Goal: Complete application form

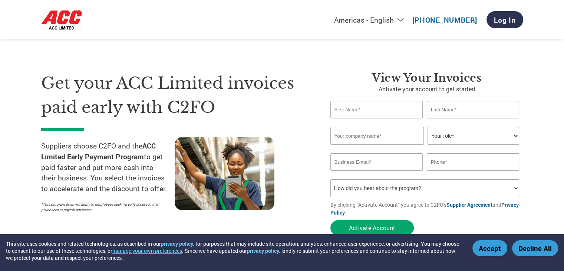
click at [373, 112] on input "text" at bounding box center [377, 109] width 93 height 17
type input "Mukesh"
type input "Kanani"
type input "Eazy Buildcon LLP"
click at [489, 138] on select "Your role* CFO Controller Credit Manager Finance Director Treasurer CEO Preside…" at bounding box center [474, 136] width 92 height 18
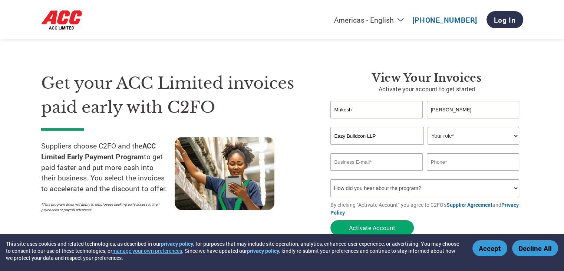
select select "OWNER_FOUNDER"
click at [428, 127] on select "Your role* CFO Controller Credit Manager Finance Director Treasurer CEO Preside…" at bounding box center [474, 136] width 92 height 18
click at [389, 169] on input "email" at bounding box center [377, 161] width 93 height 17
type input "eazybuildcon@gmail.com"
click at [459, 160] on input "text" at bounding box center [473, 161] width 93 height 17
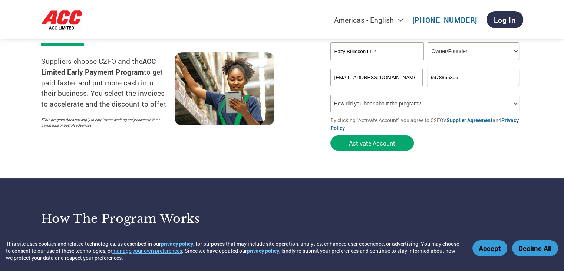
scroll to position [99, 0]
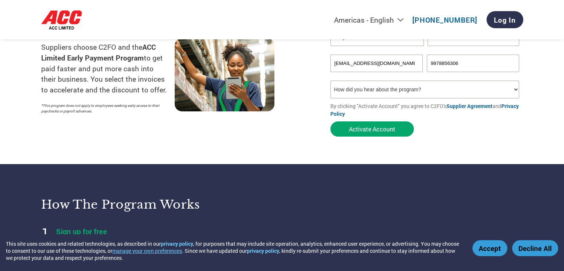
type input "9978856306"
click at [512, 90] on select "How did you hear about the program? Received a letter Email Social Media Online…" at bounding box center [425, 90] width 189 height 18
select select "Email"
click at [331, 81] on select "How did you hear about the program? Received a letter Email Social Media Online…" at bounding box center [425, 90] width 189 height 18
click at [499, 94] on select "How did you hear about the program? Received a letter Email Social Media Online…" at bounding box center [425, 90] width 189 height 18
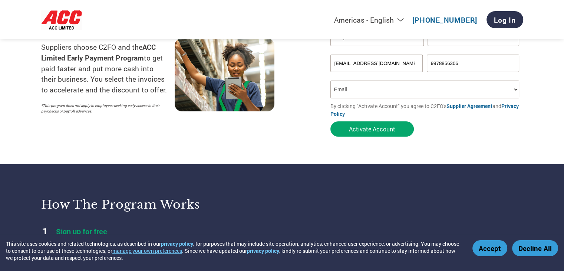
click at [331, 81] on select "How did you hear about the program? Received a letter Email Social Media Online…" at bounding box center [425, 90] width 189 height 18
click at [387, 125] on button "Activate Account" at bounding box center [372, 128] width 83 height 15
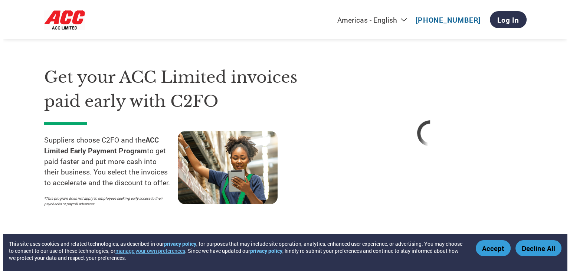
scroll to position [0, 0]
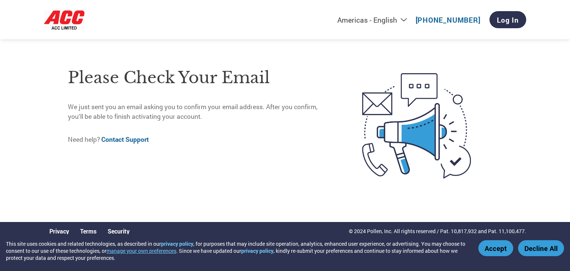
click at [564, 38] on html "This site uses cookies and related technologies, as described in our privacy po…" at bounding box center [285, 105] width 570 height 210
click at [499, 16] on link "Log In" at bounding box center [507, 19] width 37 height 17
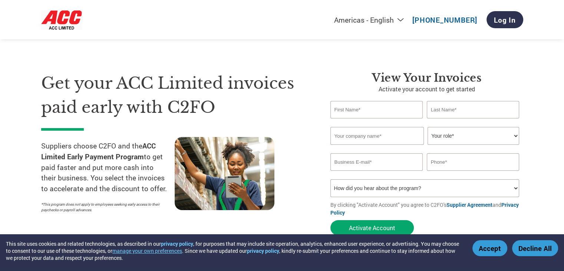
click at [381, 111] on input "text" at bounding box center [377, 109] width 93 height 17
type input "Mukesh"
click at [515, 21] on link "Log In" at bounding box center [505, 19] width 37 height 17
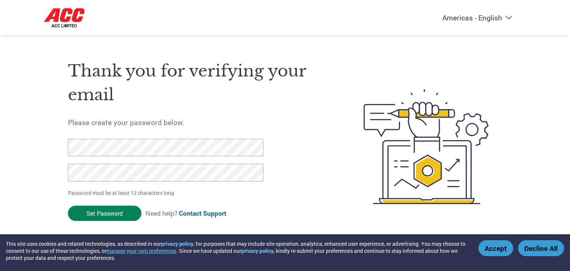
click at [107, 208] on input "Set Password" at bounding box center [104, 213] width 73 height 15
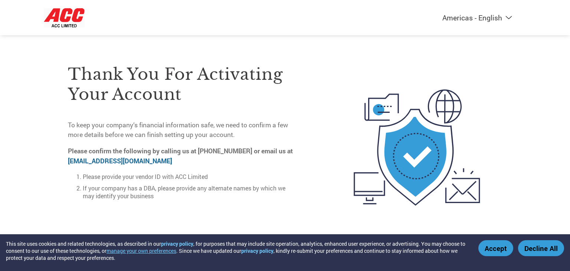
click at [570, 45] on div "Americas - English Américas - Español Américas - Português Amériques - Français…" at bounding box center [285, 118] width 570 height 236
